Goal: Information Seeking & Learning: Learn about a topic

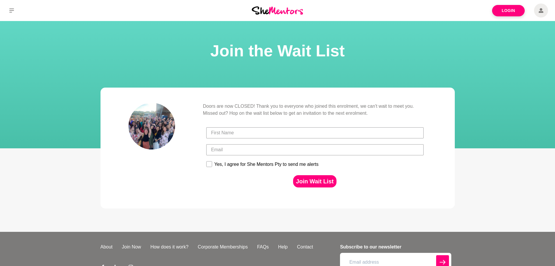
click at [282, 10] on img at bounding box center [277, 10] width 51 height 8
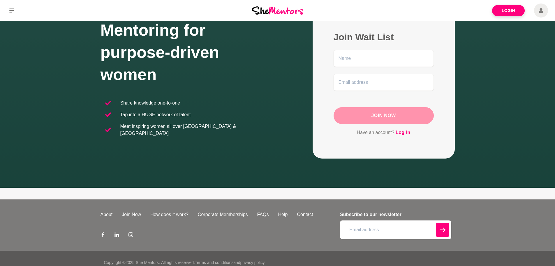
scroll to position [55, 0]
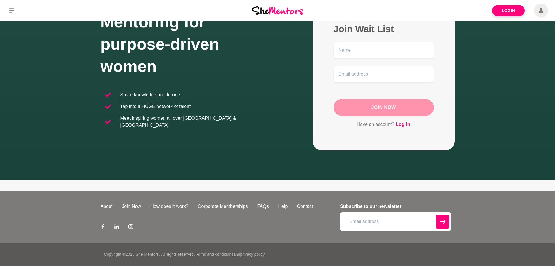
click at [106, 204] on link "About" at bounding box center [107, 206] width 22 height 7
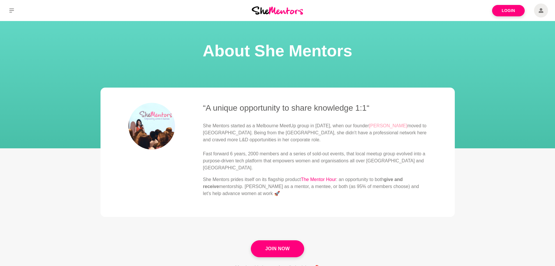
click at [378, 125] on link "[PERSON_NAME]" at bounding box center [388, 125] width 38 height 5
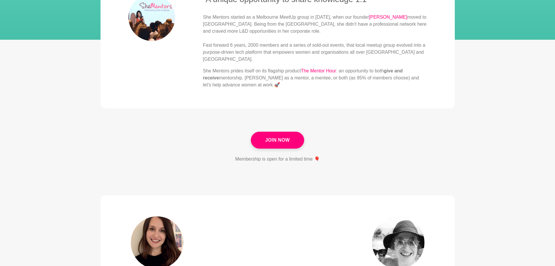
scroll to position [117, 0]
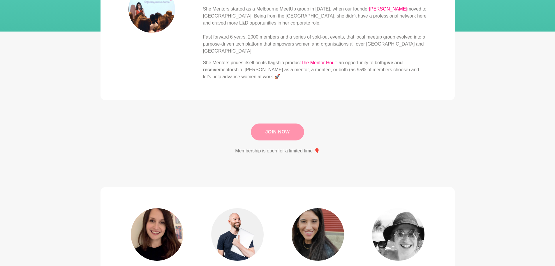
click at [275, 126] on link "Join Now" at bounding box center [277, 131] width 53 height 17
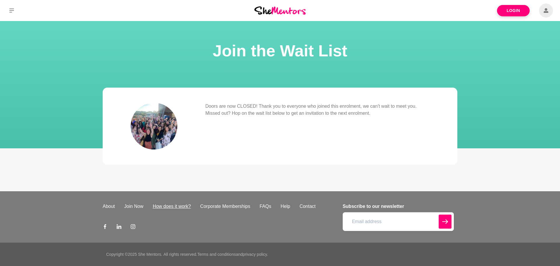
click at [174, 206] on link "How does it work?" at bounding box center [172, 206] width 48 height 7
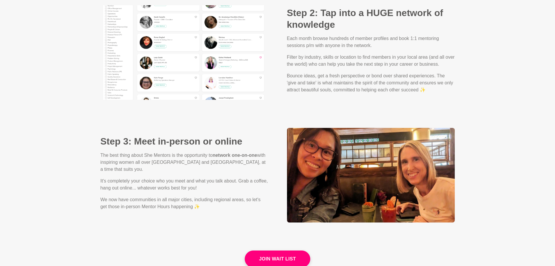
scroll to position [612, 0]
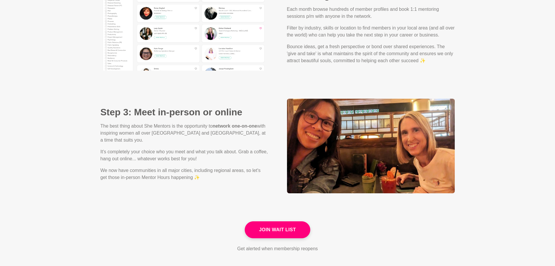
click at [285, 221] on link "Join Wait List" at bounding box center [278, 229] width 66 height 17
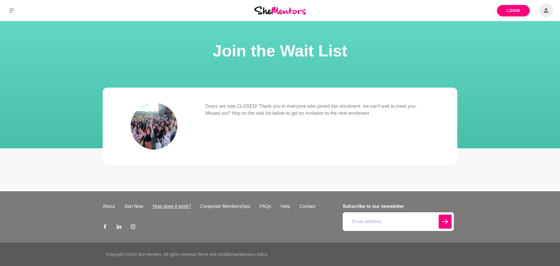
click at [181, 205] on link "How does it work?" at bounding box center [172, 206] width 48 height 7
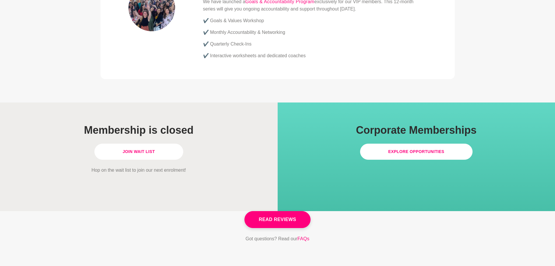
scroll to position [1603, 0]
